Goal: Find specific page/section: Find specific page/section

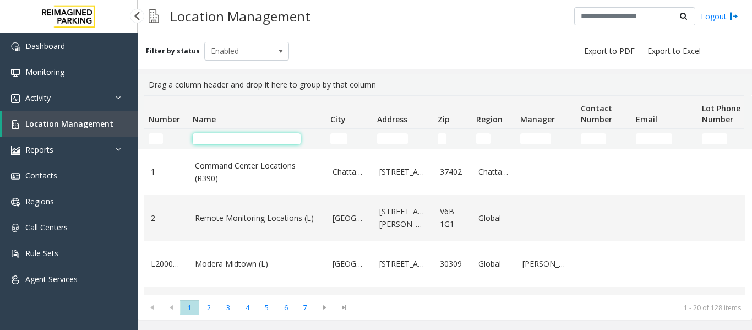
click at [282, 133] on input "Name Filter" at bounding box center [247, 138] width 108 height 11
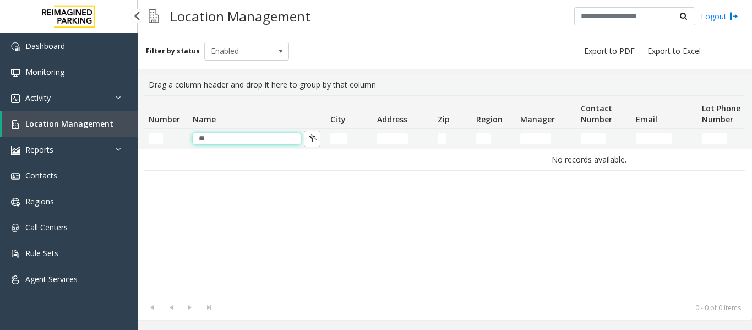
type input "*"
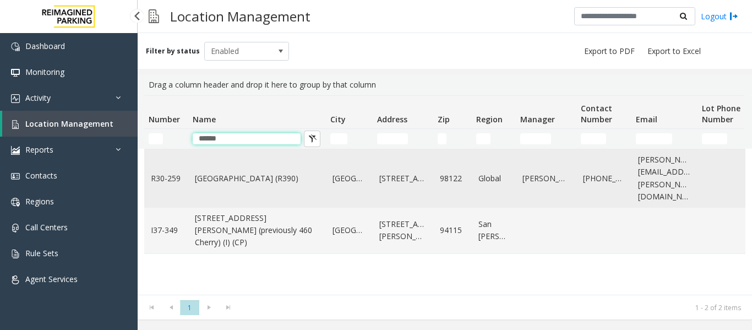
type input "******"
click at [453, 172] on link "98122" at bounding box center [452, 178] width 25 height 12
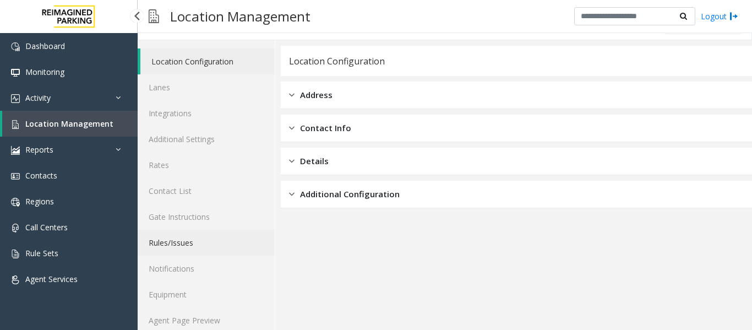
scroll to position [33, 0]
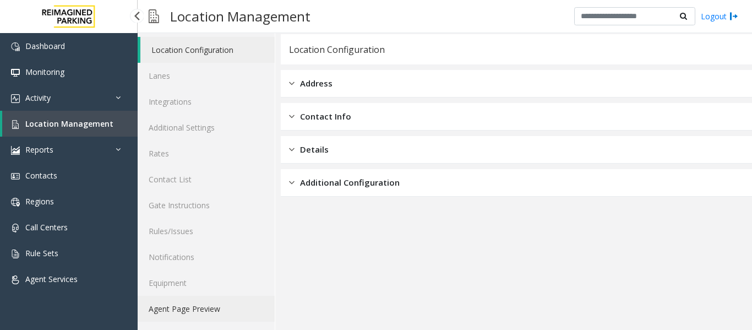
click at [217, 312] on link "Agent Page Preview" at bounding box center [206, 309] width 137 height 26
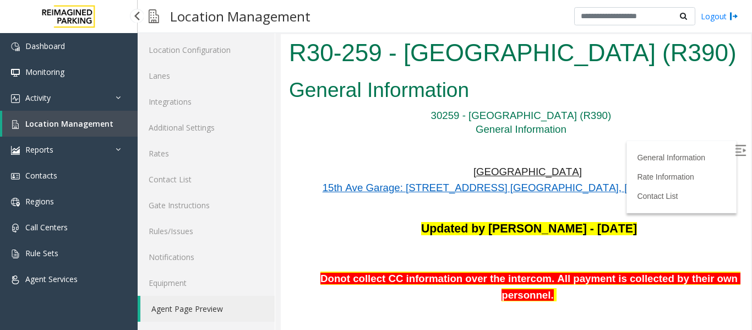
click at [735, 148] on img at bounding box center [740, 150] width 11 height 11
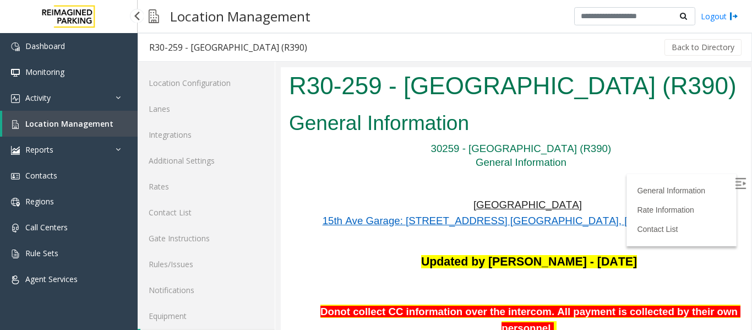
scroll to position [33, 0]
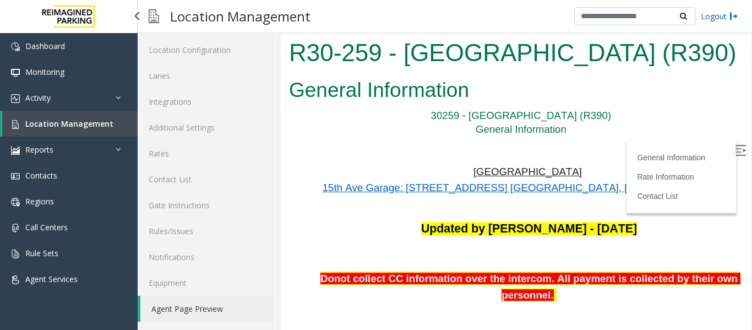
click at [724, 20] on link "Logout" at bounding box center [719, 16] width 37 height 12
